Goal: Share content

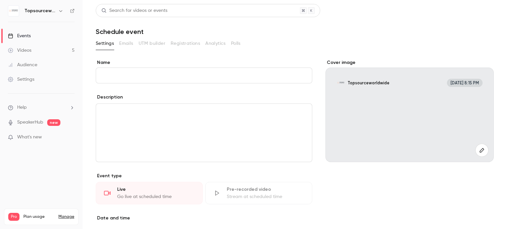
click at [45, 50] on link "Videos 5" at bounding box center [41, 50] width 82 height 15
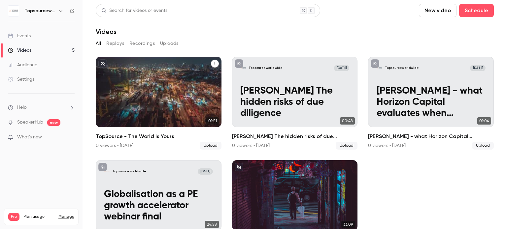
click at [187, 100] on p "TopSource - The World is Yours" at bounding box center [158, 108] width 109 height 22
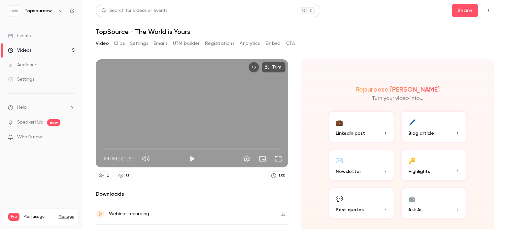
click at [467, 12] on button "Share" at bounding box center [465, 10] width 26 height 13
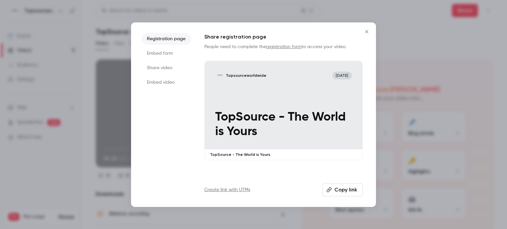
click at [165, 70] on li "Share video" at bounding box center [166, 68] width 49 height 12
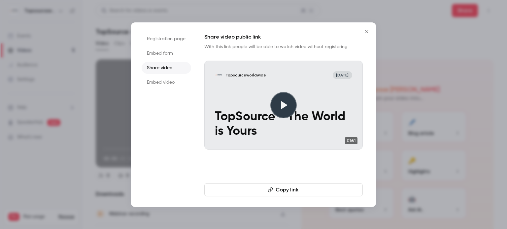
click at [291, 189] on button "Copy link" at bounding box center [283, 189] width 158 height 13
